Goal: Find specific page/section: Find specific page/section

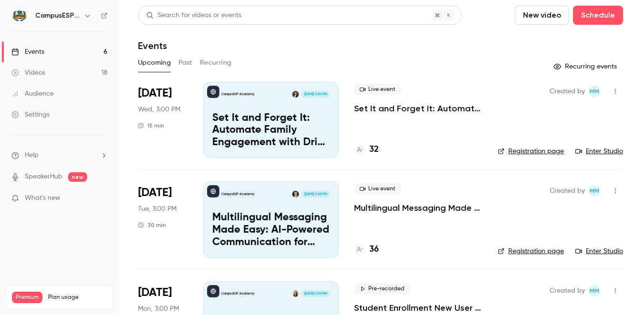
click at [59, 53] on link "Events 6" at bounding box center [59, 51] width 119 height 21
